Goal: Find specific page/section: Find specific page/section

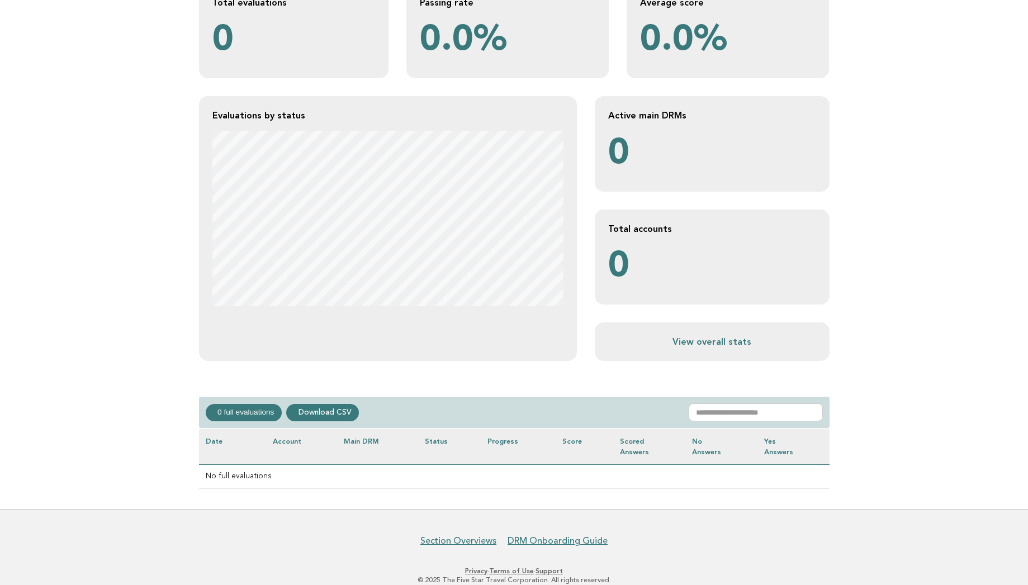
scroll to position [47, 0]
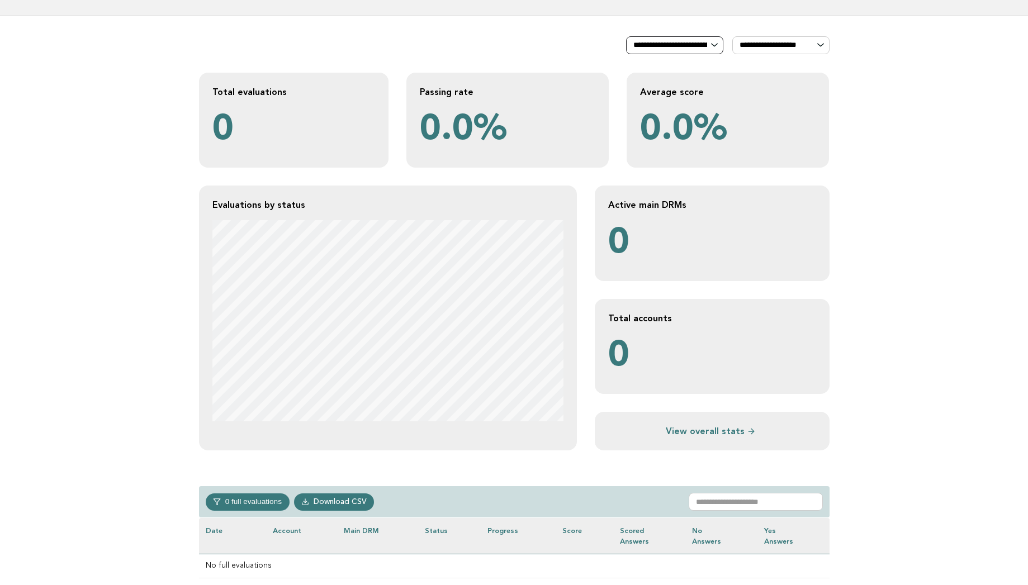
select select "**********"
click at [626, 36] on select "**********" at bounding box center [674, 45] width 97 height 18
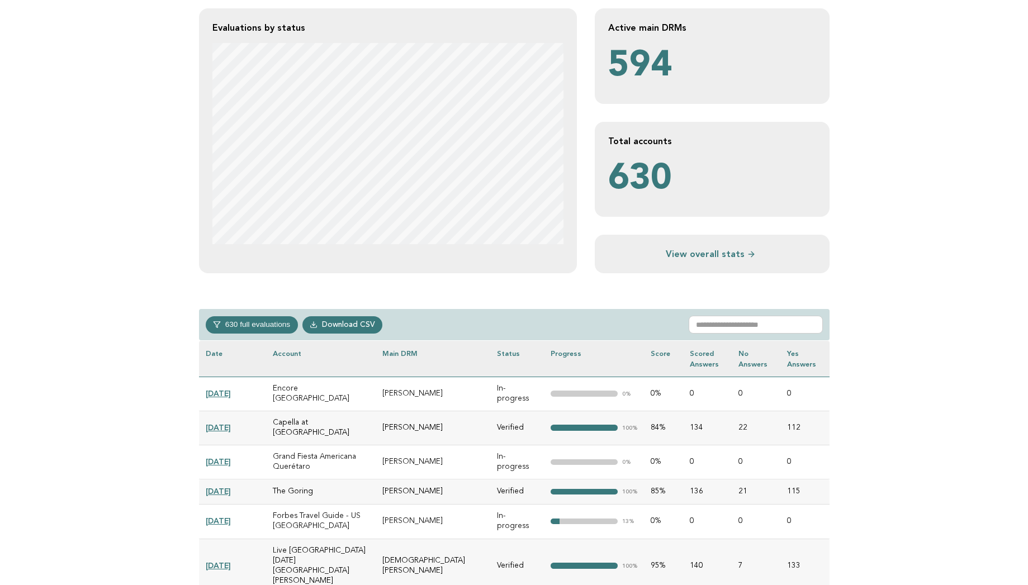
scroll to position [512, 0]
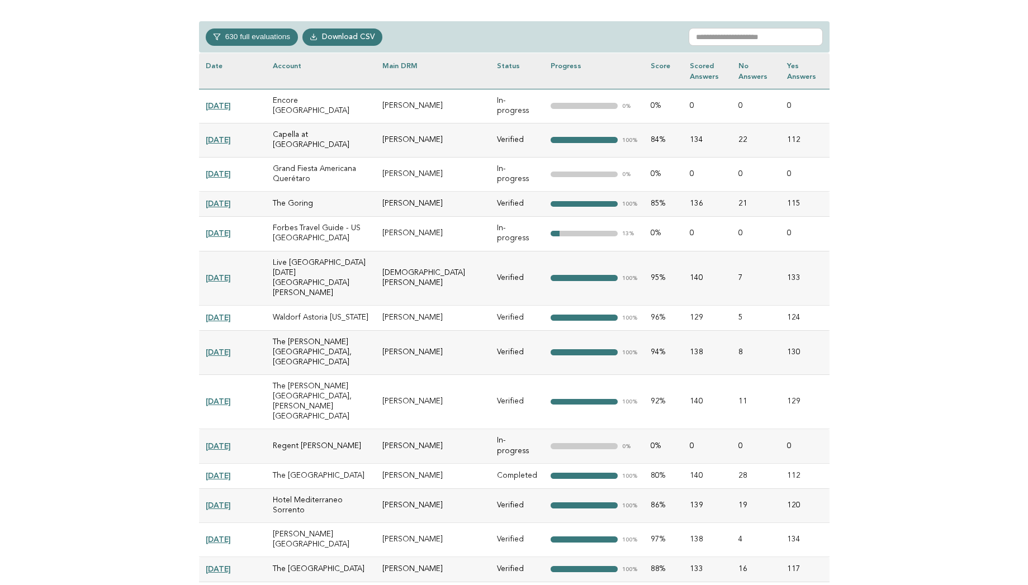
click at [712, 35] on input "text" at bounding box center [756, 37] width 134 height 18
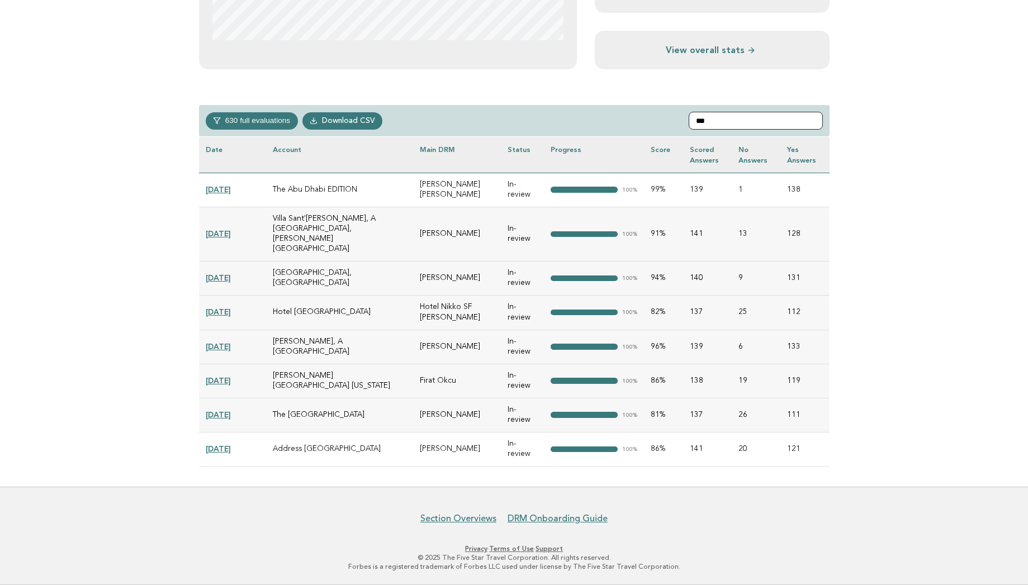
scroll to position [408, 0]
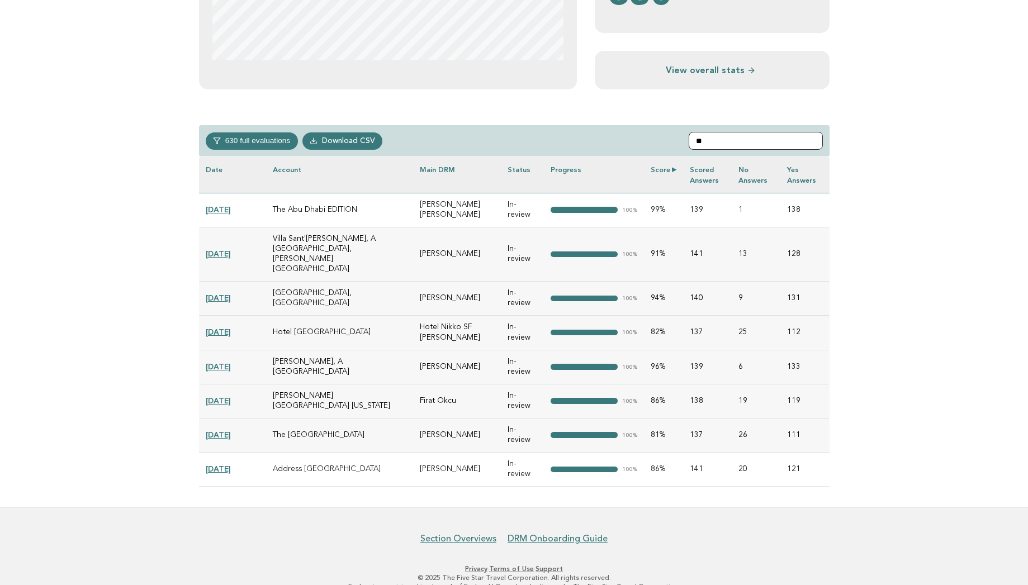
type input "*"
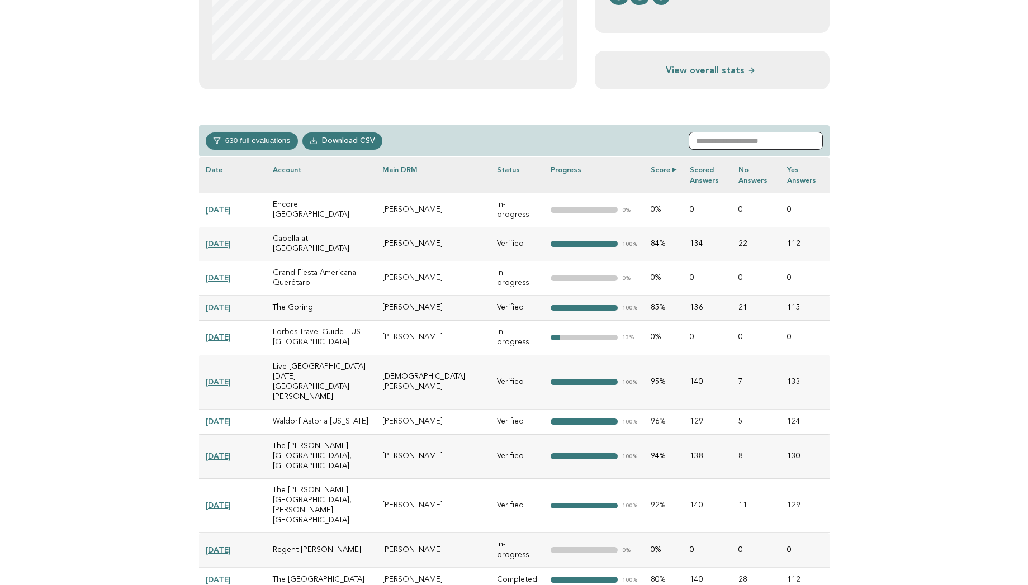
scroll to position [512, 0]
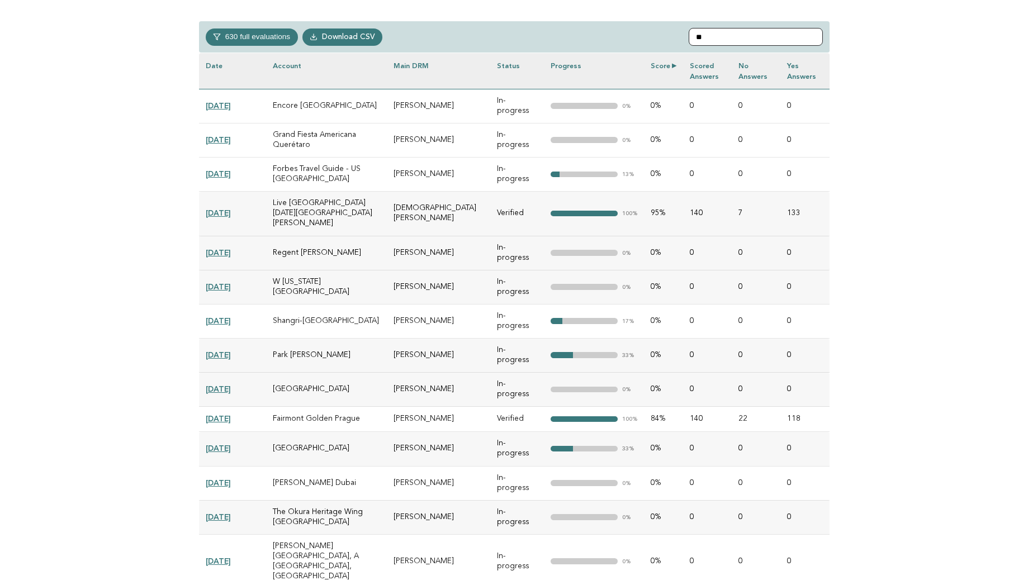
type input "*"
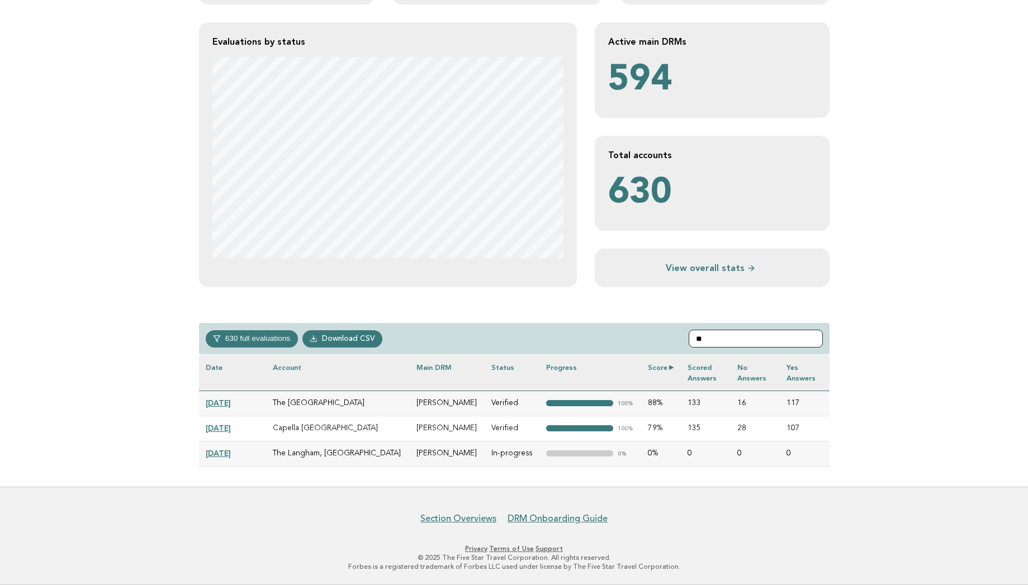
type input "*"
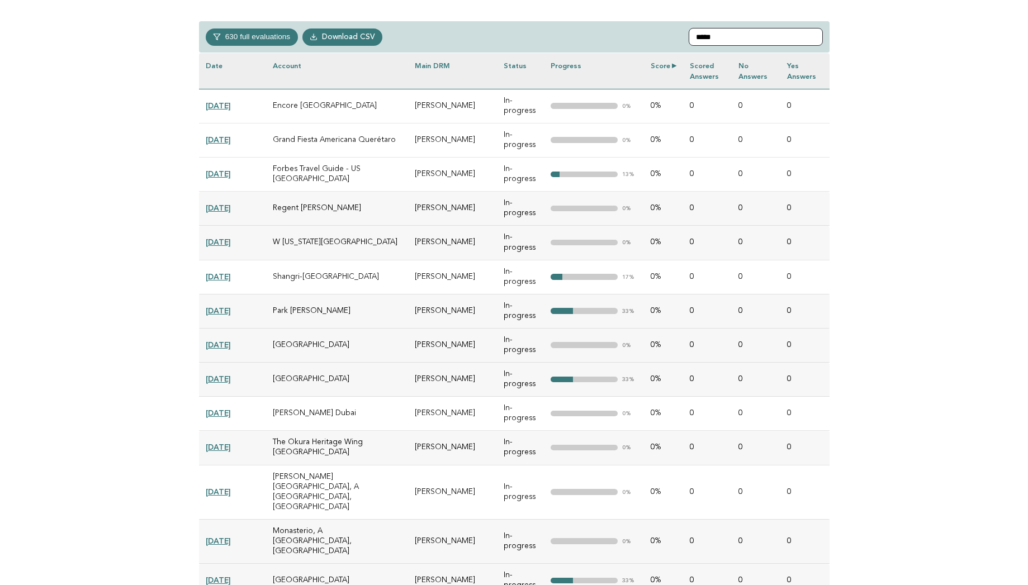
scroll to position [408, 0]
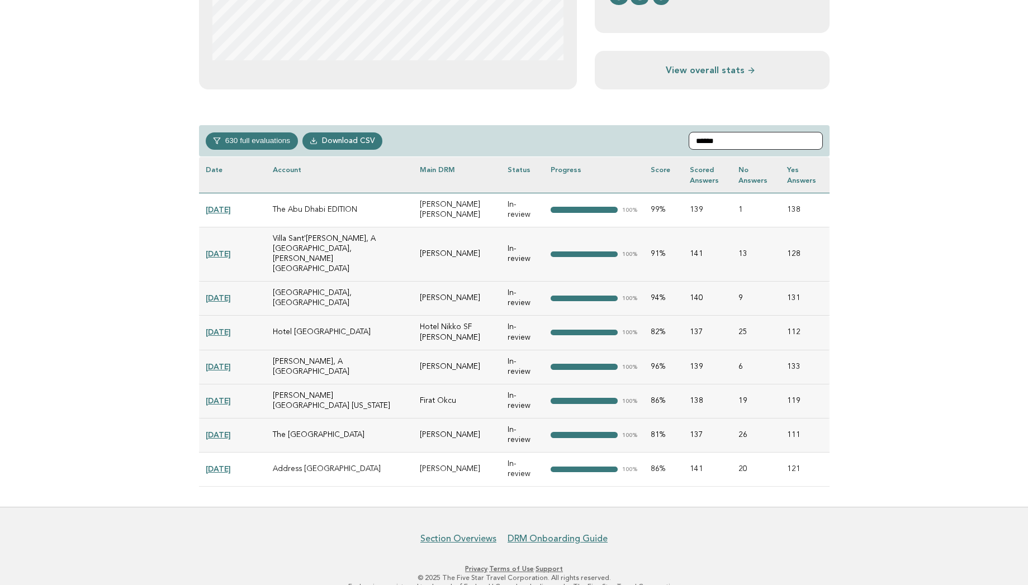
type input "******"
click at [167, 259] on main "**********" at bounding box center [514, 81] width 1028 height 852
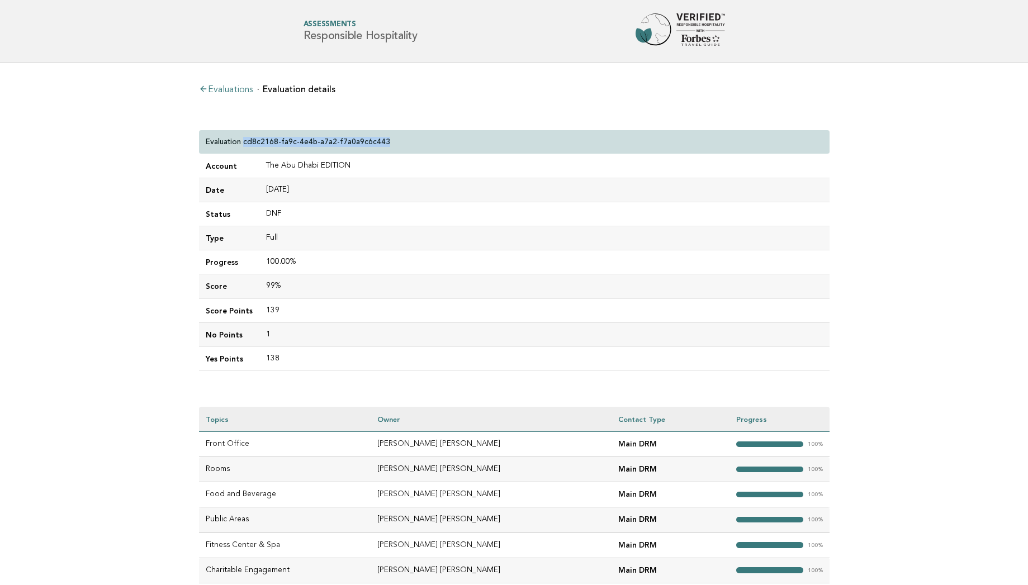
drag, startPoint x: 244, startPoint y: 143, endPoint x: 386, endPoint y: 141, distance: 142.0
click at [386, 141] on div "Evaluation cd8c2168-fa9c-4e4b-a7a2-f7a0a9c6c443" at bounding box center [514, 142] width 631 height 24
copy p "cd8c2168-fa9c-4e4b-a7a2-f7a0a9c6c443"
click at [122, 135] on main "Evaluations Evaluation details Evaluation cd8c2168-fa9c-4e4b-a7a2-f7a0a9c6c443 …" at bounding box center [514, 378] width 1028 height 631
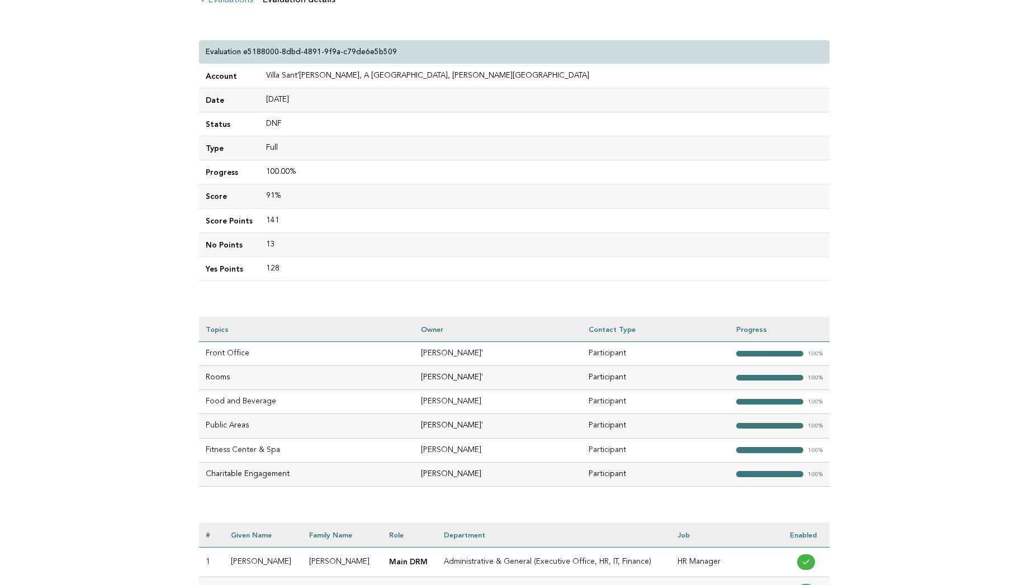
scroll to position [89, 0]
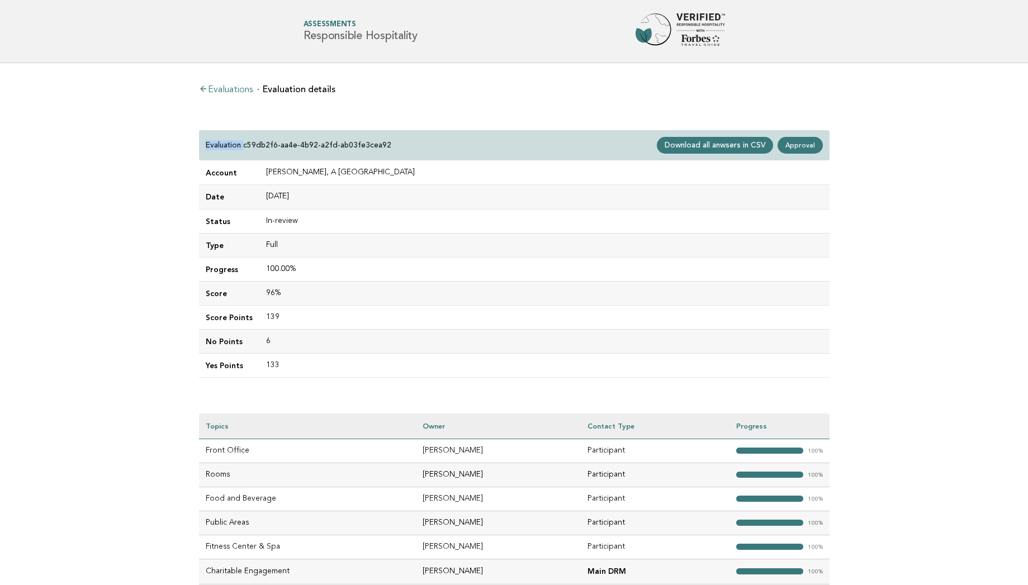
drag, startPoint x: 394, startPoint y: 140, endPoint x: 244, endPoint y: 144, distance: 149.9
click at [244, 144] on div "Evaluation c59db2f6-aa4e-4b92-a2fd-ab03fe3cea92 Download all anwsers in CSV App…" at bounding box center [514, 145] width 631 height 31
click at [244, 144] on p "Evaluation c59db2f6-aa4e-4b92-a2fd-ab03fe3cea92" at bounding box center [299, 145] width 186 height 10
drag, startPoint x: 244, startPoint y: 144, endPoint x: 386, endPoint y: 145, distance: 142.0
click at [386, 145] on div "Evaluation c59db2f6-aa4e-4b92-a2fd-ab03fe3cea92 Download all anwsers in CSV App…" at bounding box center [514, 145] width 631 height 31
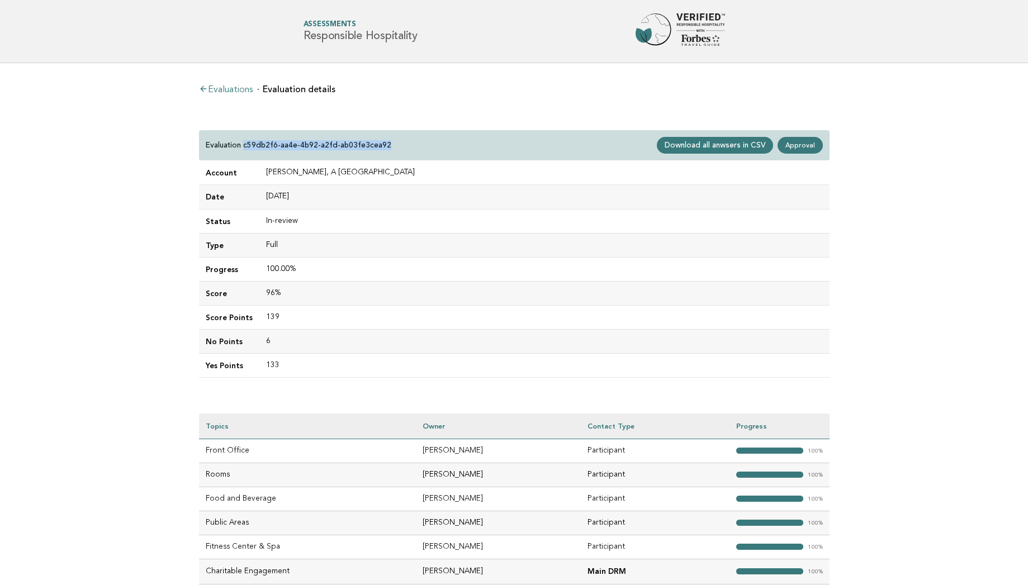
copy p "c59db2f6-aa4e-4b92-a2fd-ab03fe3cea92"
drag, startPoint x: 243, startPoint y: 141, endPoint x: 394, endPoint y: 150, distance: 151.3
click at [394, 150] on div "Evaluation 4e653270-cc9e-4122-88b0-5986592dc76c Download all anwsers in CSV App…" at bounding box center [514, 145] width 631 height 31
copy p "4e653270-cc9e-4122-88b0-5986592dc76c"
drag, startPoint x: 389, startPoint y: 146, endPoint x: 244, endPoint y: 145, distance: 144.8
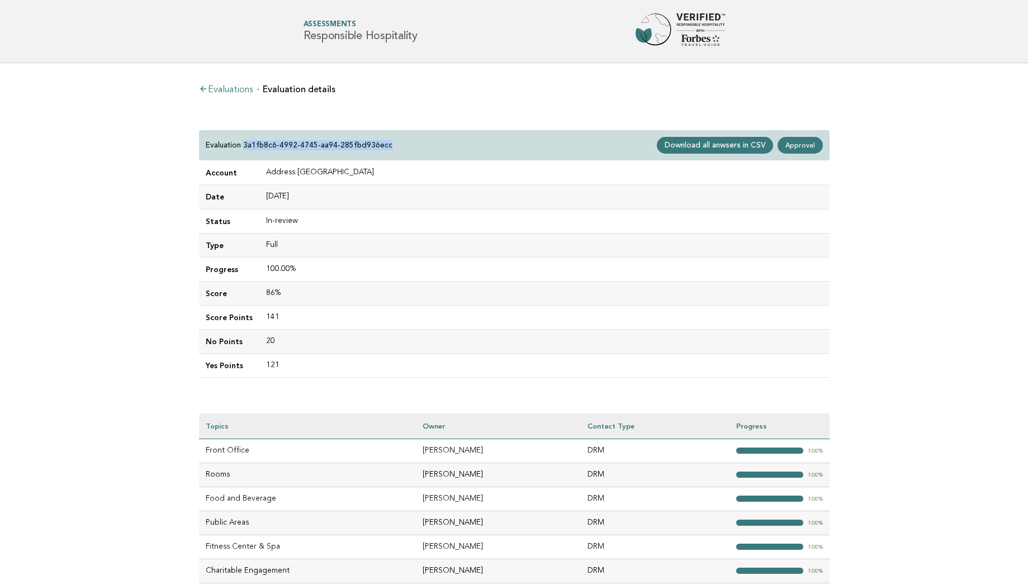
click at [244, 145] on div "Evaluation 3a1fb8c6-4992-4745-aa94-285fbd936ecc Download all anwsers in CSV App…" at bounding box center [514, 145] width 631 height 31
copy p "3a1fb8c6-4992-4745-aa94-285fbd936ecc"
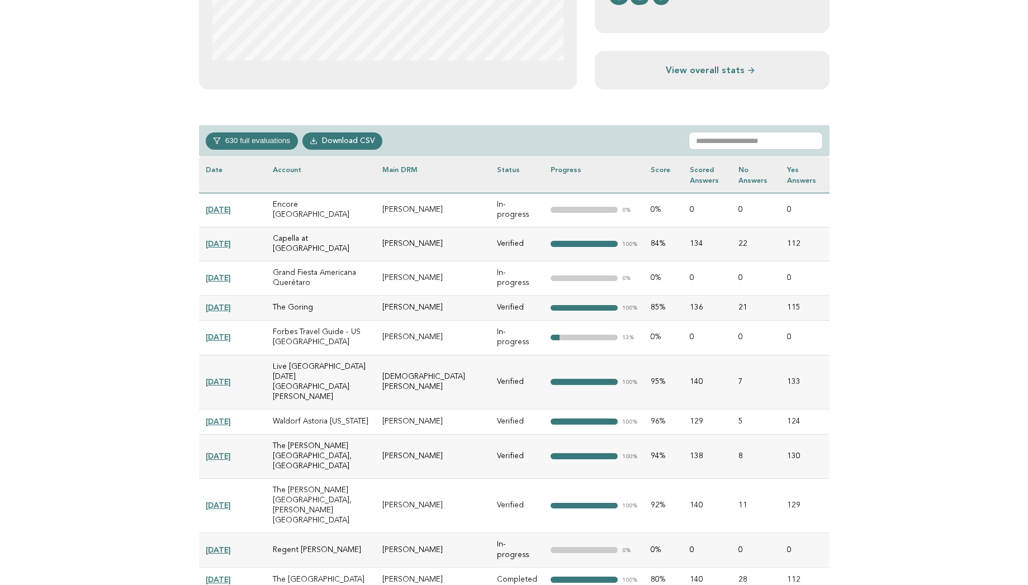
scroll to position [408, 0]
